Goal: Transaction & Acquisition: Purchase product/service

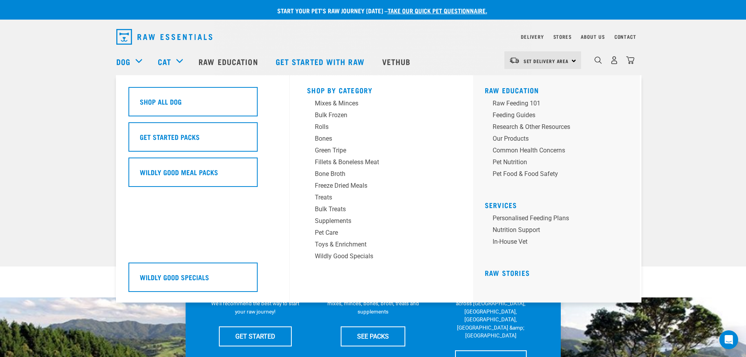
click at [130, 54] on div "Dog" at bounding box center [133, 61] width 34 height 31
click at [129, 57] on link "Dog" at bounding box center [123, 62] width 14 height 12
click at [140, 60] on div "Dog" at bounding box center [133, 61] width 34 height 31
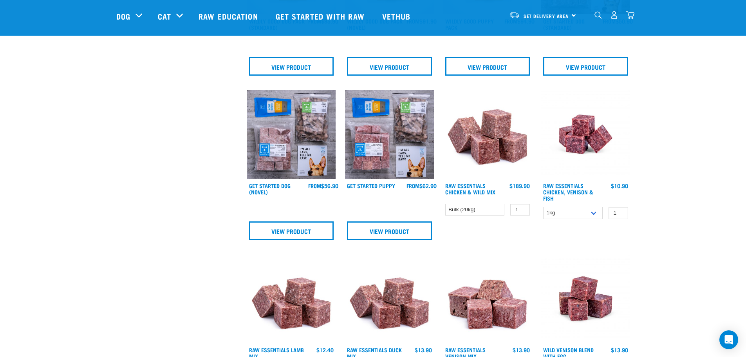
scroll to position [235, 0]
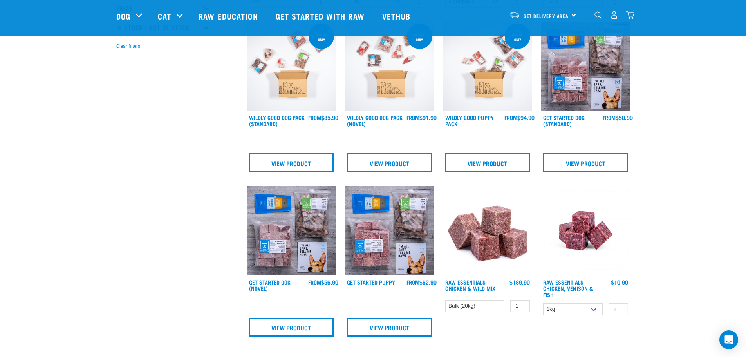
click at [595, 16] on img "dropdown navigation" at bounding box center [598, 14] width 7 height 7
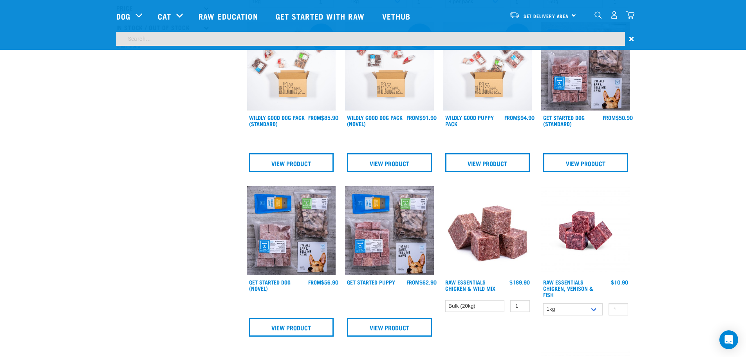
scroll to position [212, 0]
click at [137, 41] on input "search" at bounding box center [370, 39] width 509 height 14
click at [130, 37] on input "tachea" at bounding box center [370, 39] width 509 height 14
click at [178, 33] on input "trachea" at bounding box center [370, 39] width 509 height 14
type input "trachea"
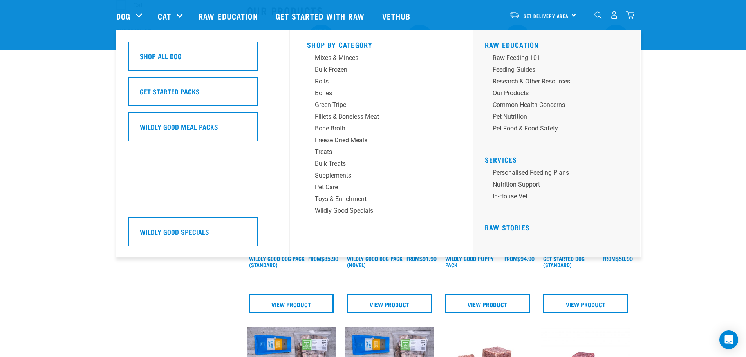
scroll to position [118, 0]
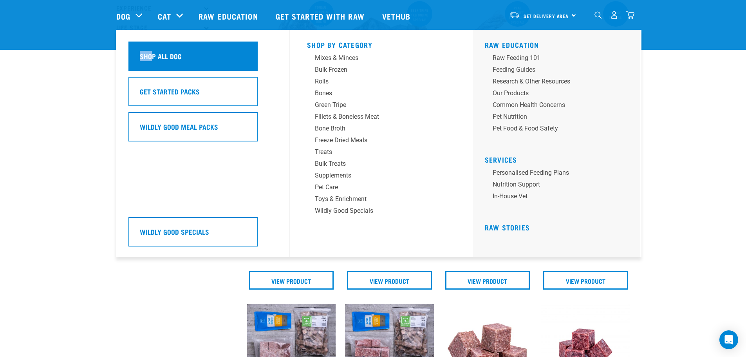
drag, startPoint x: 138, startPoint y: 16, endPoint x: 154, endPoint y: 53, distance: 40.4
click at [150, 32] on div "Dog Shop All Dog Get Started Packs Wildly Good Meal Packs Shop By Category" at bounding box center [133, 15] width 34 height 31
click at [154, 54] on h5 "Shop All Dog" at bounding box center [161, 56] width 42 height 10
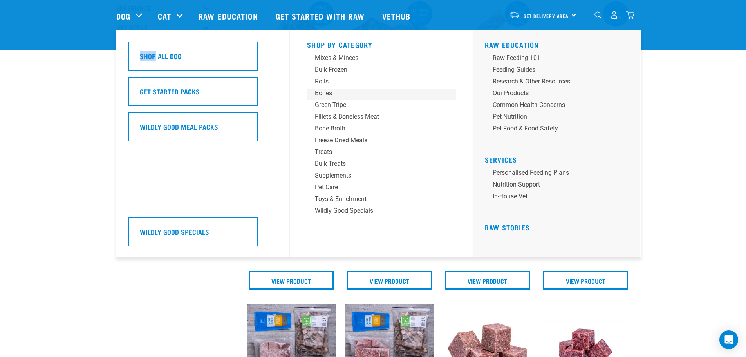
click at [323, 89] on div "Bones" at bounding box center [376, 93] width 122 height 9
click at [323, 92] on div "Bones" at bounding box center [376, 93] width 122 height 9
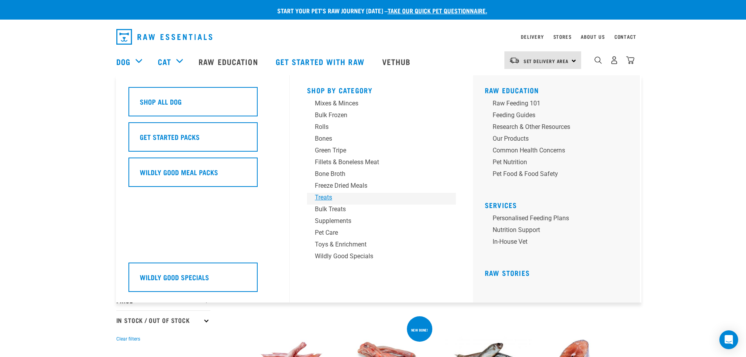
click at [328, 197] on div "Treats" at bounding box center [376, 197] width 122 height 9
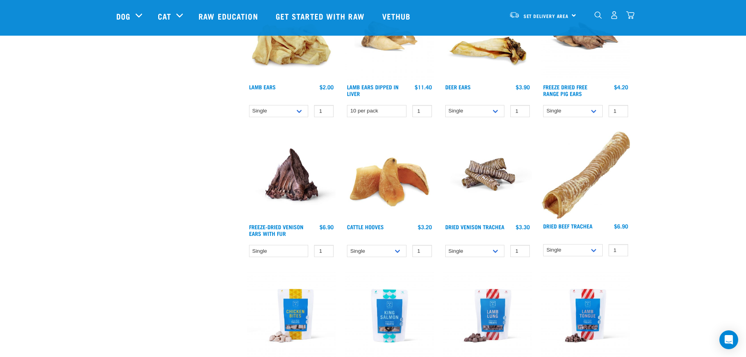
scroll to position [549, 0]
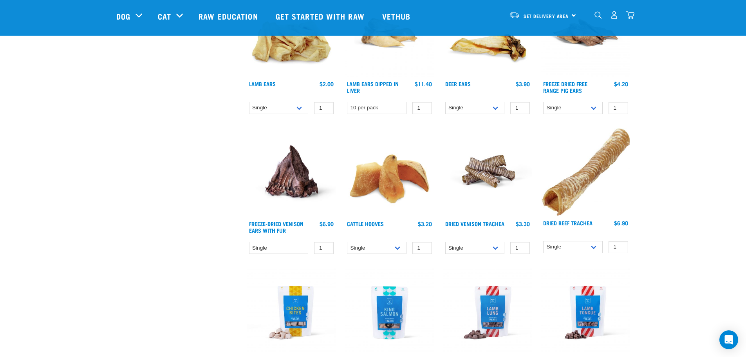
click at [479, 165] on img at bounding box center [488, 172] width 89 height 89
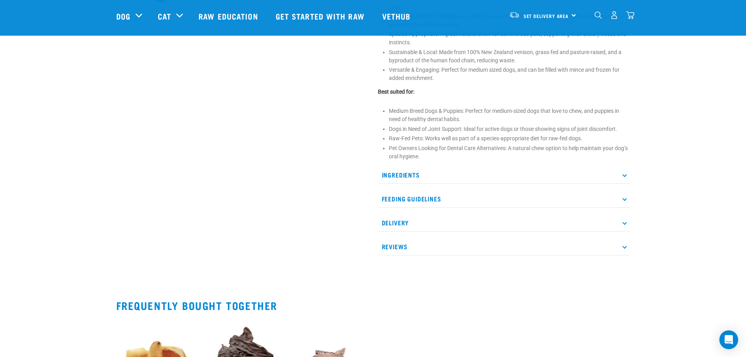
scroll to position [392, 0]
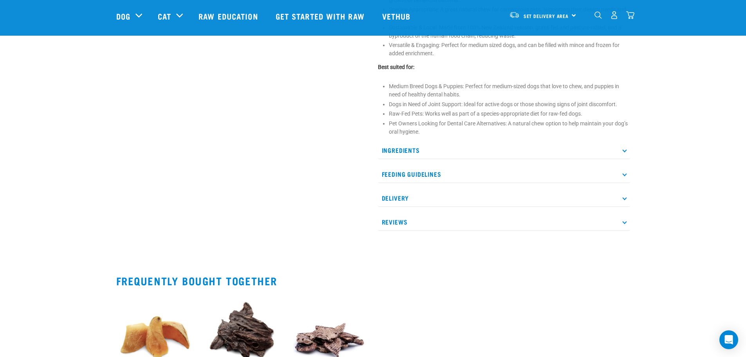
click at [625, 151] on icon at bounding box center [625, 150] width 4 height 4
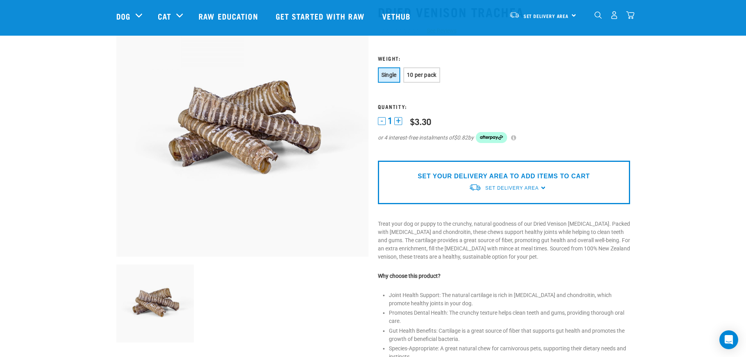
scroll to position [39, 0]
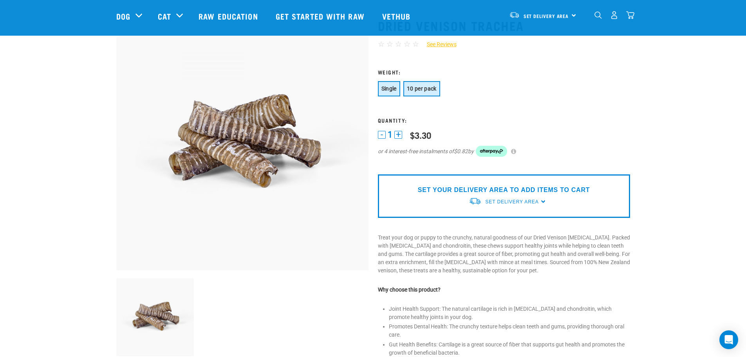
click at [420, 83] on button "10 per pack" at bounding box center [422, 88] width 37 height 15
